Goal: Task Accomplishment & Management: Manage account settings

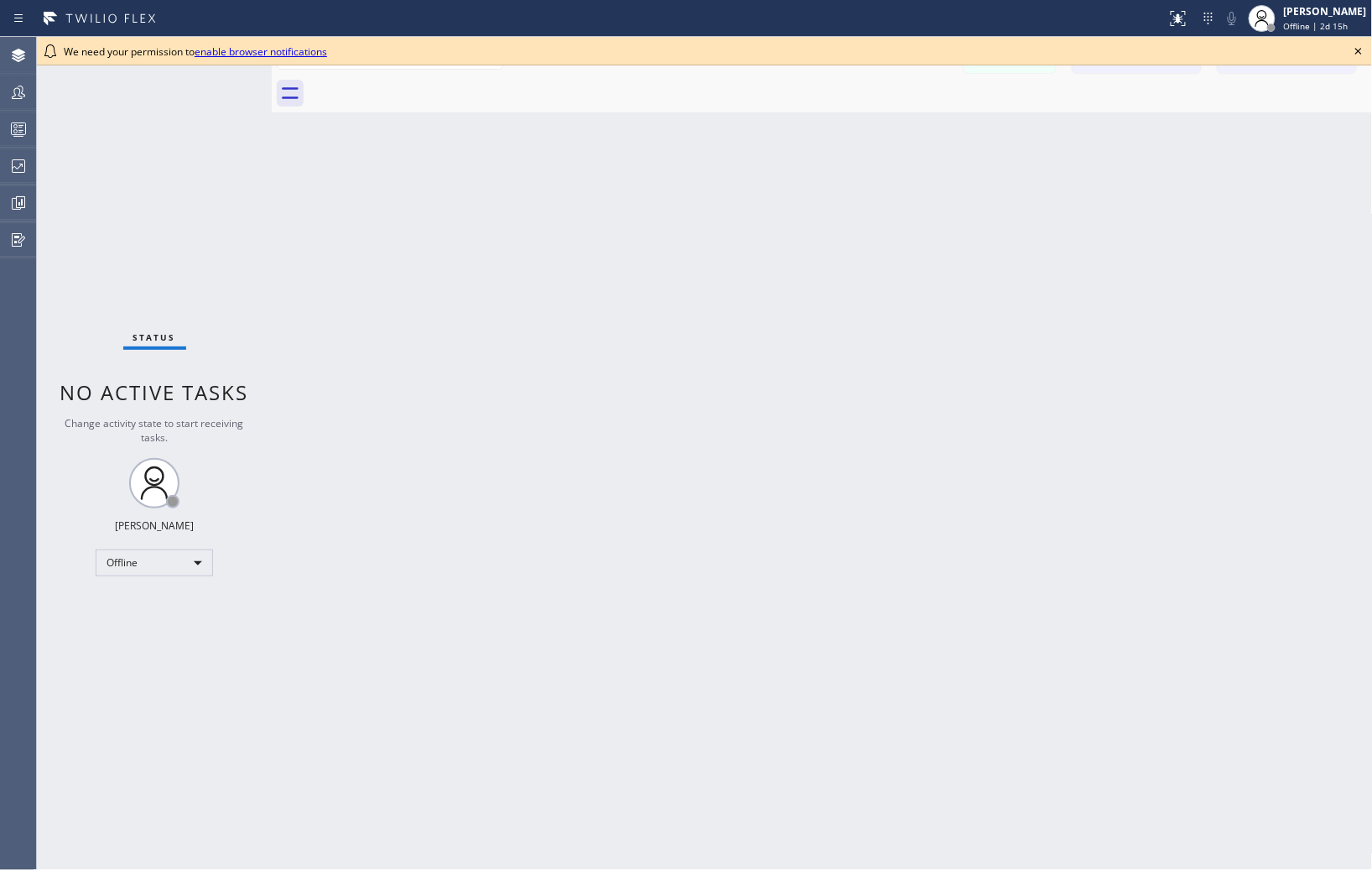
click at [1355, 52] on icon at bounding box center [1358, 51] width 20 height 20
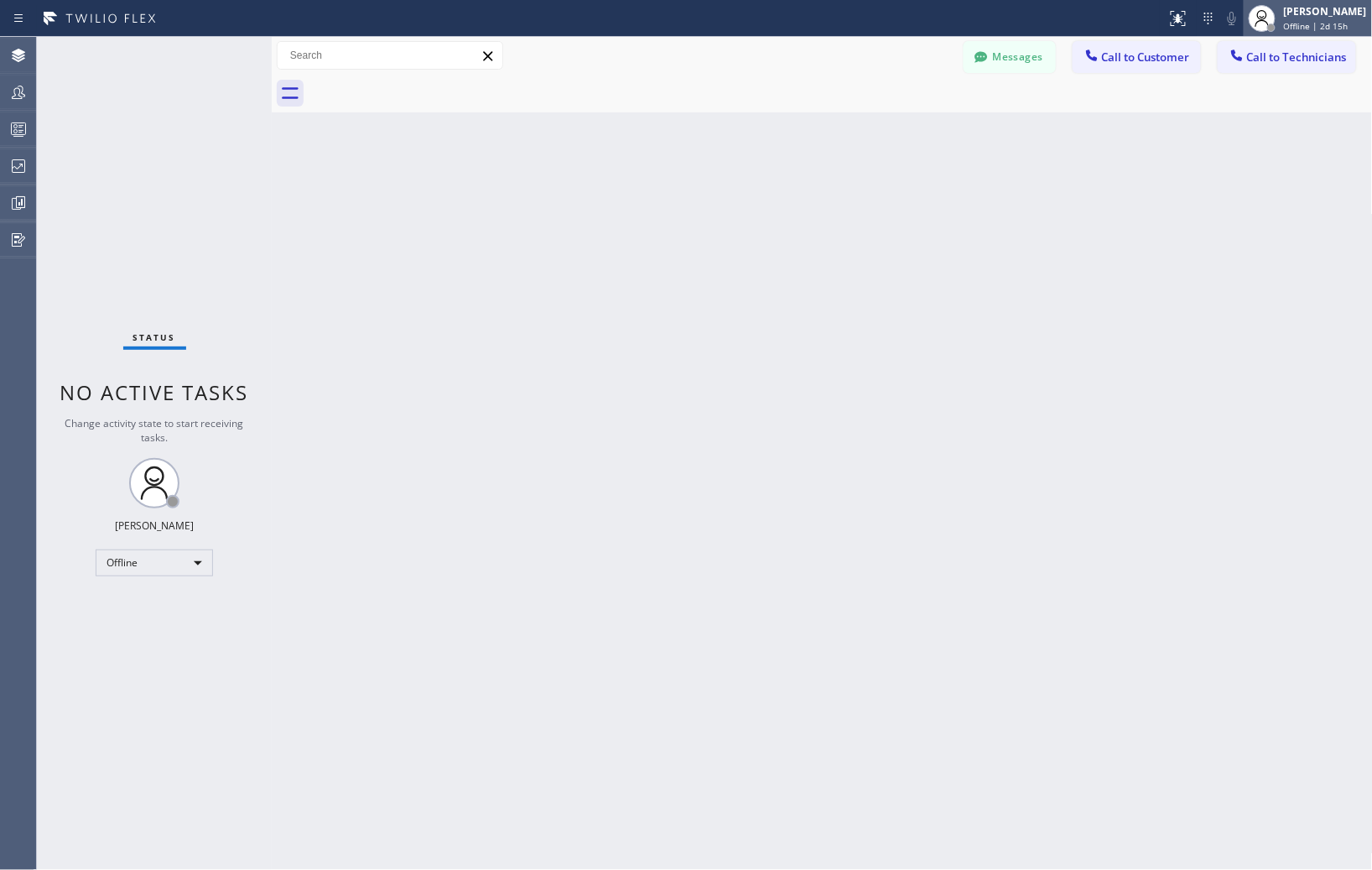
click at [1353, 27] on div "Offline | 2d 15h" at bounding box center [1325, 26] width 83 height 12
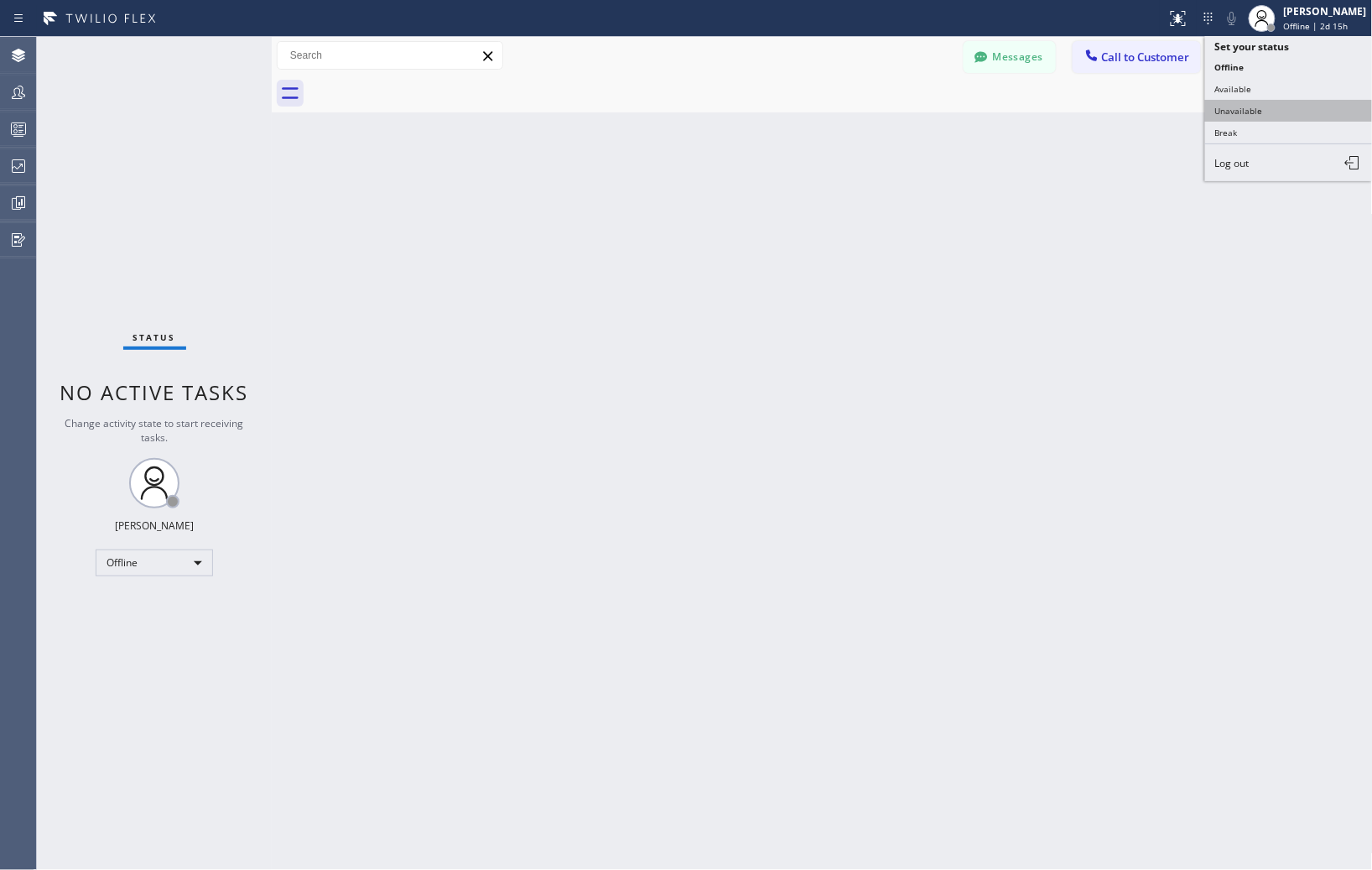
click at [1256, 112] on button "Unavailable" at bounding box center [1289, 110] width 168 height 21
click at [918, 253] on div "Back to Dashboard Change Sender ID Customers Technicians Select a contact Outbo…" at bounding box center [822, 453] width 1101 height 833
click at [1214, 312] on div "Back to Dashboard Change Sender ID Customers Technicians Select a contact Outbo…" at bounding box center [822, 453] width 1101 height 833
click at [1178, 479] on div "Back to Dashboard Change Sender ID Customers Technicians Select a contact Outbo…" at bounding box center [822, 453] width 1101 height 833
click at [1082, 228] on div "Back to Dashboard Change Sender ID Customers Technicians Select a contact Outbo…" at bounding box center [822, 453] width 1101 height 833
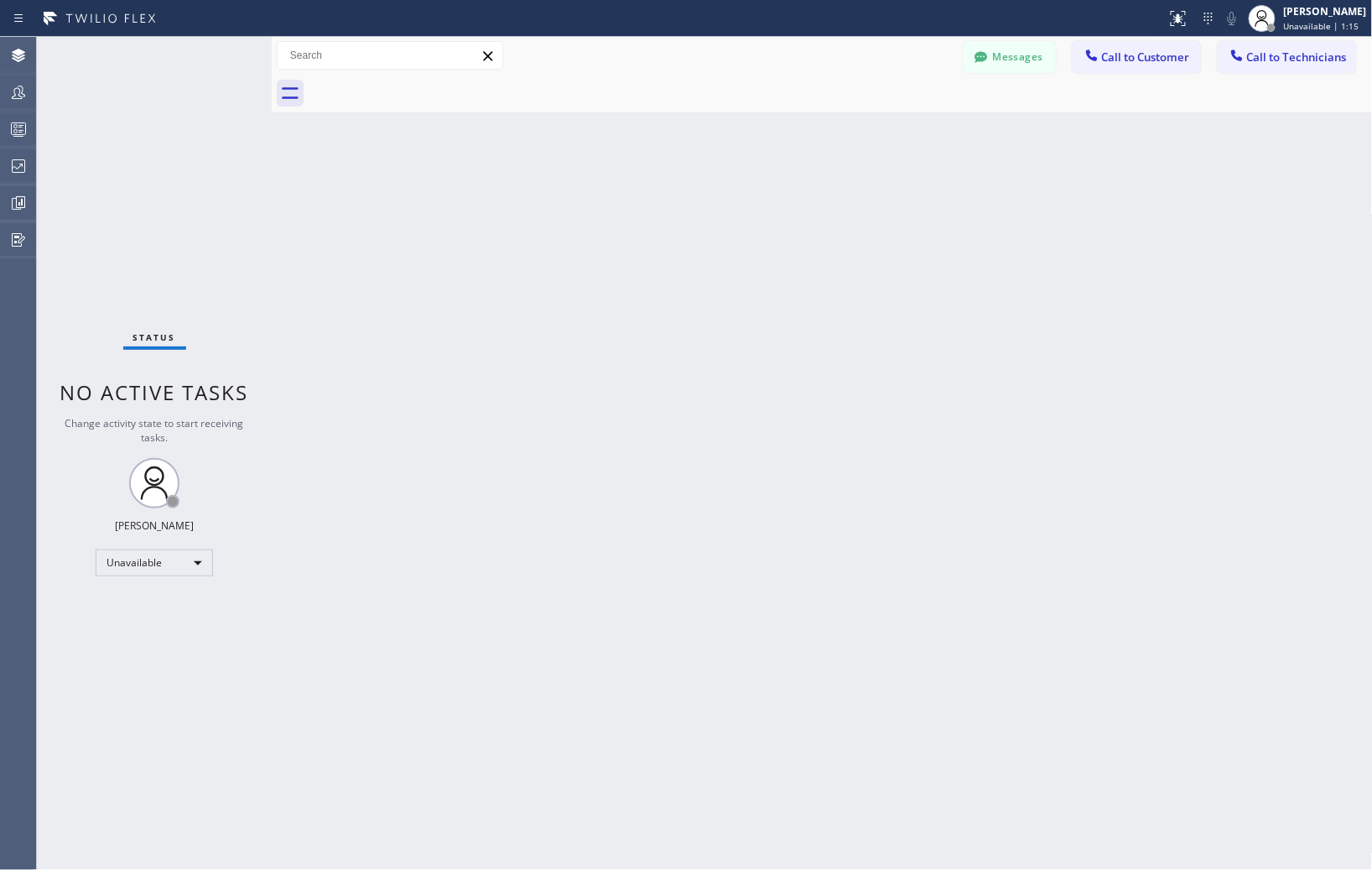
drag, startPoint x: 1198, startPoint y: 255, endPoint x: 1126, endPoint y: 242, distance: 73.2
click at [1198, 255] on div "Back to Dashboard Change Sender ID Customers Technicians Select a contact Outbo…" at bounding box center [822, 453] width 1101 height 833
click at [25, 166] on icon at bounding box center [19, 166] width 20 height 20
